Goal: Find specific page/section: Find specific page/section

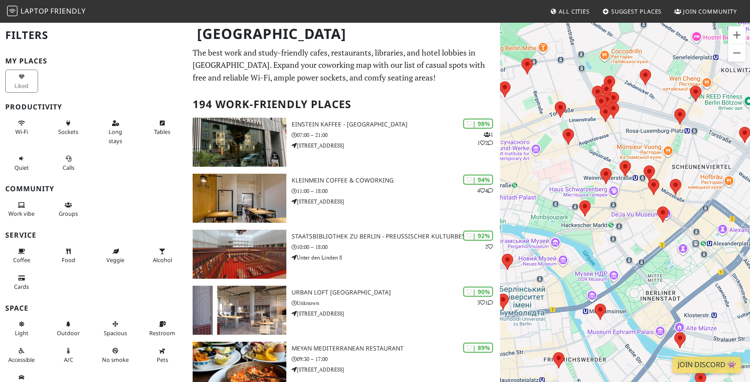
drag, startPoint x: 727, startPoint y: 208, endPoint x: 541, endPoint y: 176, distance: 188.7
click at [541, 176] on div "Для навігації використовуйте клавіші зі стрілками." at bounding box center [625, 213] width 250 height 382
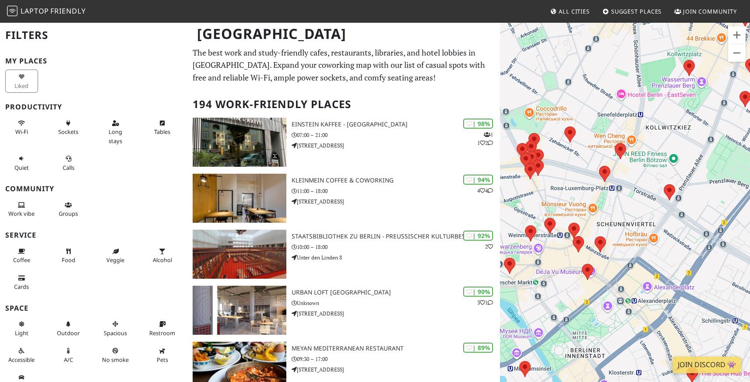
drag, startPoint x: 705, startPoint y: 109, endPoint x: 650, endPoint y: 175, distance: 86.4
click at [650, 175] on div "Для навігації використовуйте клавіші зі стрілками." at bounding box center [625, 213] width 250 height 382
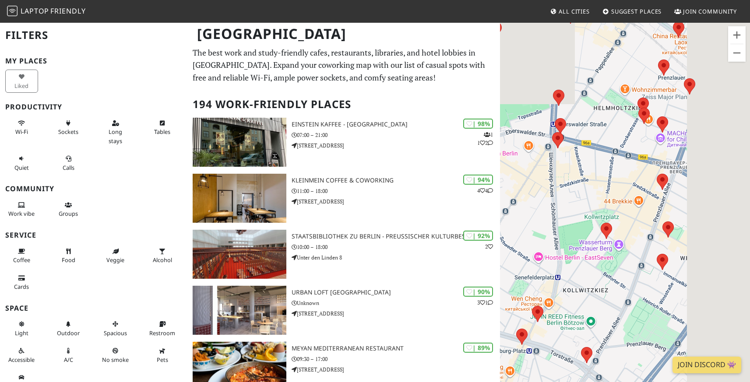
drag, startPoint x: 694, startPoint y: 110, endPoint x: 597, endPoint y: 277, distance: 193.5
click at [597, 277] on div "Для навігації використовуйте клавіші зі стрілками." at bounding box center [625, 213] width 250 height 382
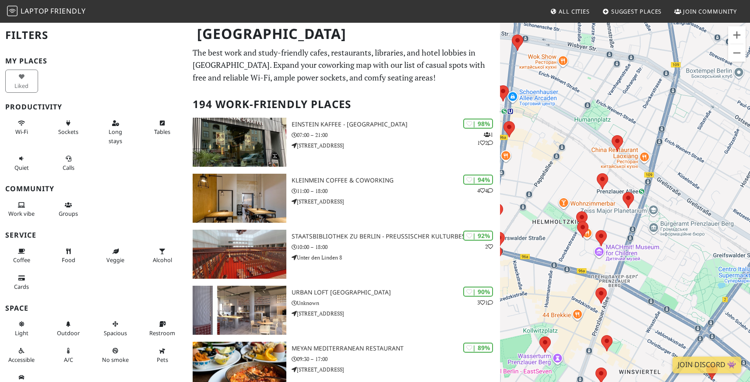
drag, startPoint x: 723, startPoint y: 144, endPoint x: 687, endPoint y: 258, distance: 120.3
click at [685, 258] on div "Для навігації використовуйте клавіші зі стрілками." at bounding box center [625, 213] width 250 height 382
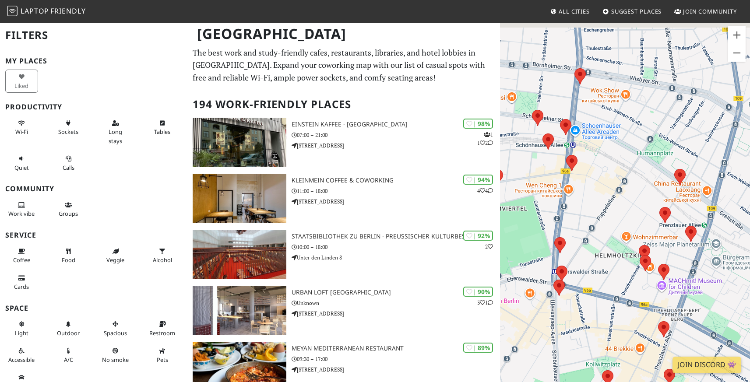
drag, startPoint x: 597, startPoint y: 83, endPoint x: 663, endPoint y: 117, distance: 74.6
click at [663, 117] on div "Для навігації використовуйте клавіші зі стрілками." at bounding box center [625, 213] width 250 height 382
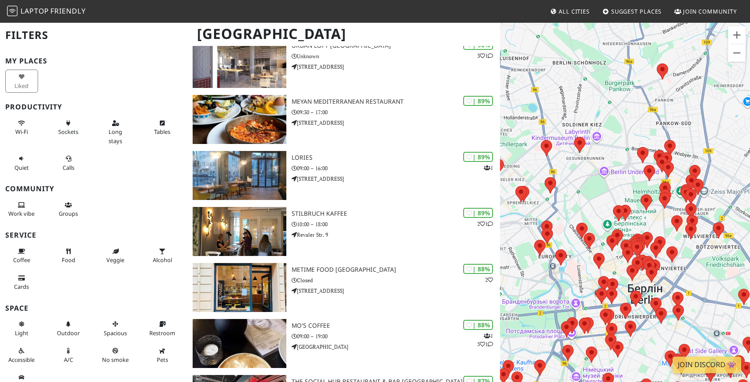
scroll to position [373, 0]
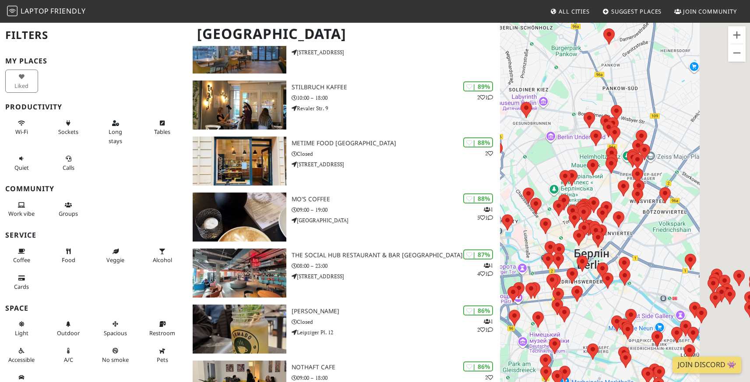
drag, startPoint x: 734, startPoint y: 176, endPoint x: 664, endPoint y: 126, distance: 86.0
click at [664, 126] on div "Для навігації використовуйте клавіші зі стрілками." at bounding box center [625, 213] width 250 height 382
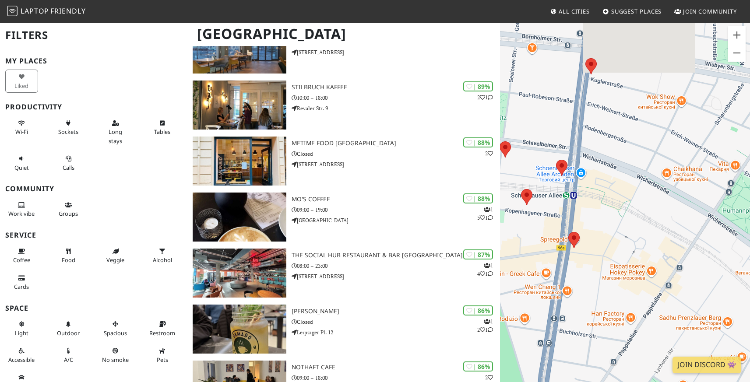
drag, startPoint x: 574, startPoint y: 92, endPoint x: 726, endPoint y: 209, distance: 191.3
click at [726, 209] on div "Для навігації використовуйте клавіші зі стрілками." at bounding box center [625, 213] width 250 height 382
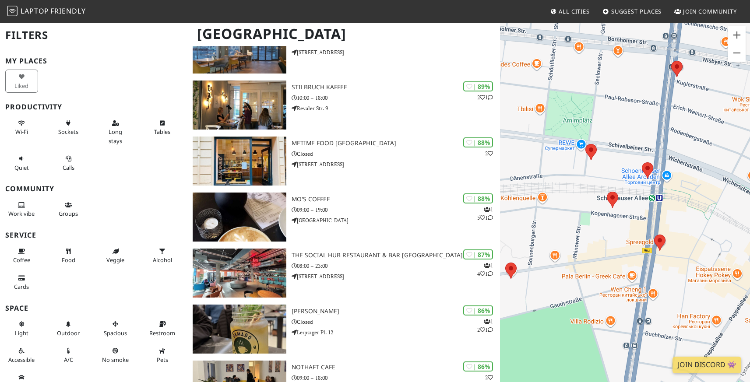
drag, startPoint x: 647, startPoint y: 228, endPoint x: 698, endPoint y: 203, distance: 57.2
click at [698, 203] on div "Для навігації використовуйте клавіші зі стрілками." at bounding box center [625, 213] width 250 height 382
click at [586, 144] on area at bounding box center [586, 144] width 0 height 0
click at [589, 132] on link "Cafe Sgaminegg" at bounding box center [594, 135] width 41 height 7
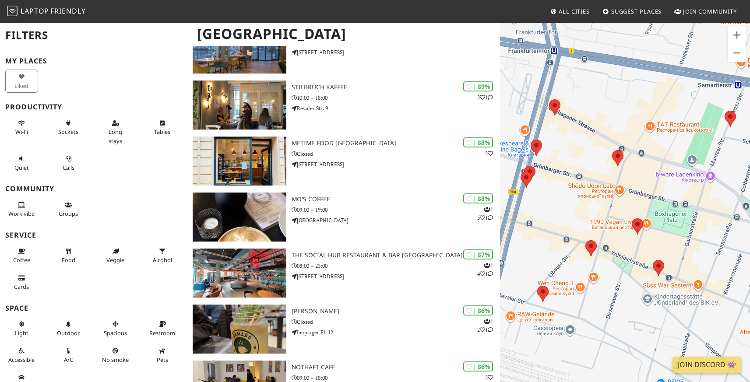
drag, startPoint x: 738, startPoint y: 227, endPoint x: 552, endPoint y: 292, distance: 197.1
click at [553, 290] on div "Для навігації використовуйте клавіші зі стрілками. Cafe Sgaminegg" at bounding box center [625, 213] width 250 height 382
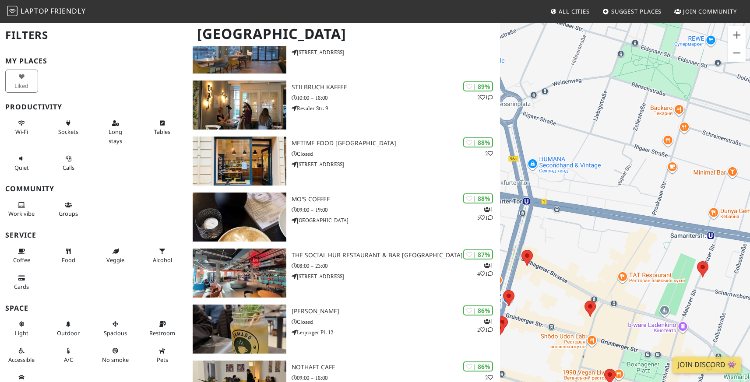
drag, startPoint x: 591, startPoint y: 129, endPoint x: 680, endPoint y: 180, distance: 103.0
click at [680, 180] on div "Для навігації використовуйте клавіші зі стрілками. Cafe Sgaminegg" at bounding box center [625, 213] width 250 height 382
